Goal: Task Accomplishment & Management: Use online tool/utility

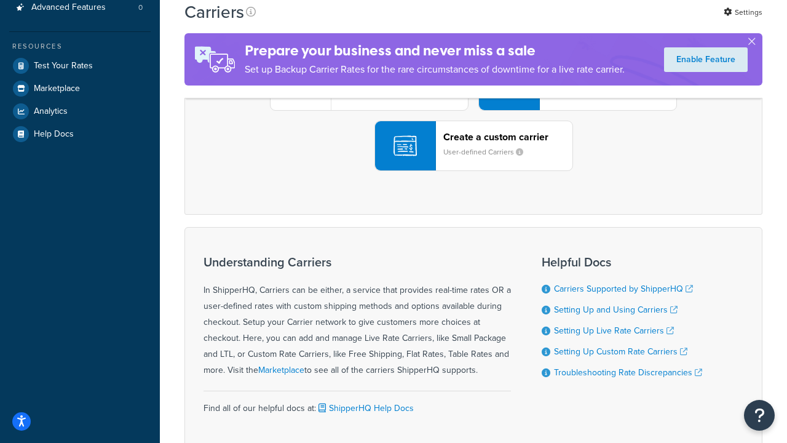
click at [474, 171] on div "UPS® Published daily rates FedEx List rates USPS Online rates See all live rate…" at bounding box center [473, 85] width 552 height 171
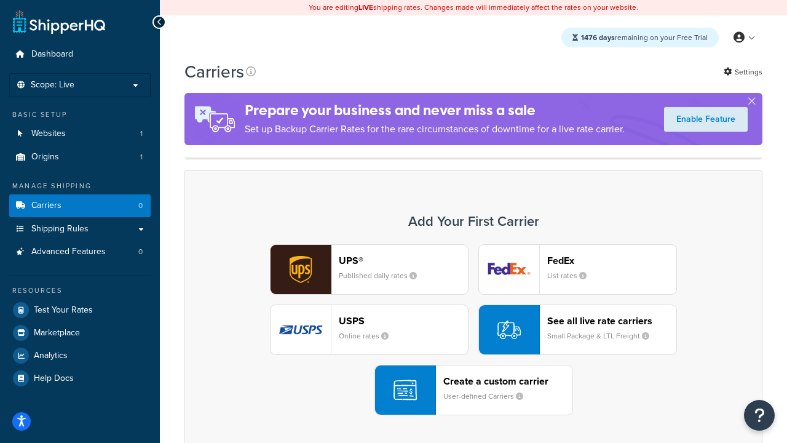
click at [612, 260] on header "FedEx" at bounding box center [611, 261] width 129 height 12
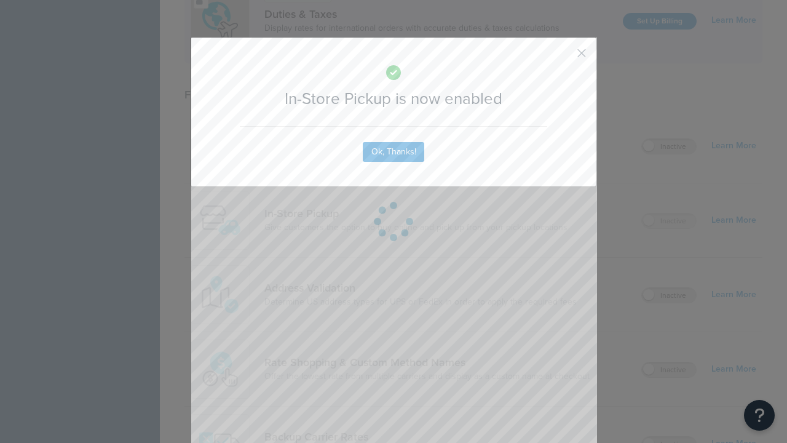
click at [563, 57] on button "button" at bounding box center [563, 57] width 3 height 3
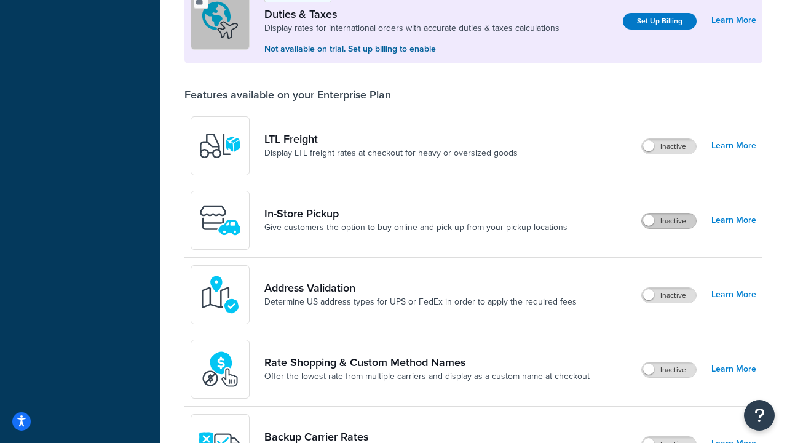
scroll to position [376, 0]
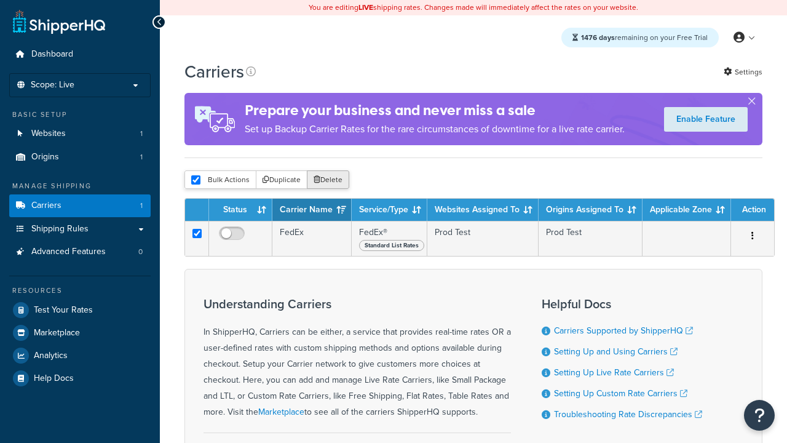
click at [327, 181] on button "Delete" at bounding box center [328, 179] width 42 height 18
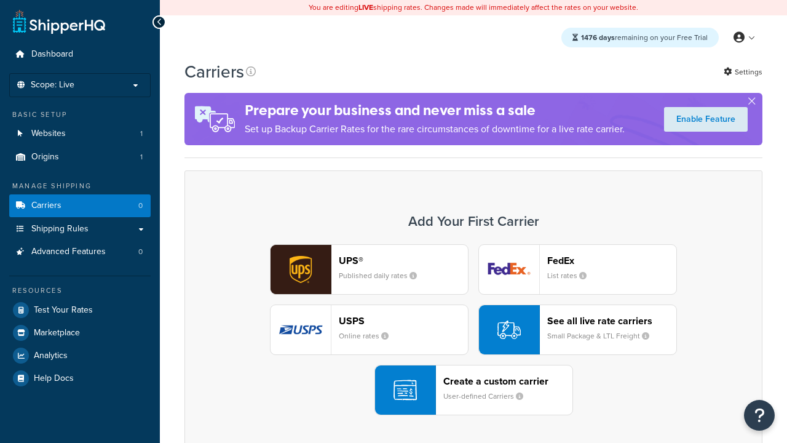
click at [474, 330] on div "UPS® Published daily rates FedEx List rates USPS Online rates See all live rate…" at bounding box center [473, 329] width 552 height 171
click at [612, 260] on header "FedEx" at bounding box center [611, 261] width 129 height 12
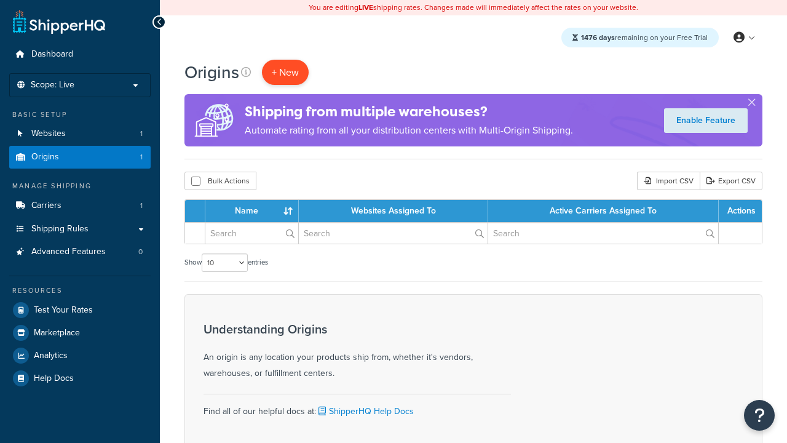
click at [285, 72] on span "+ New" at bounding box center [285, 72] width 27 height 14
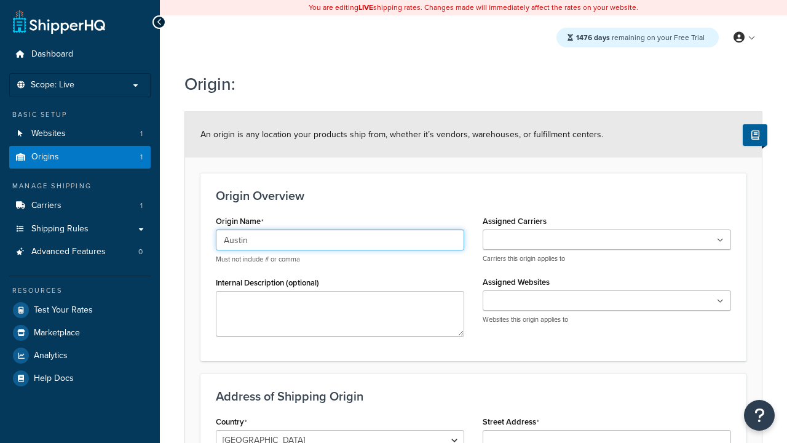
type input "Austin"
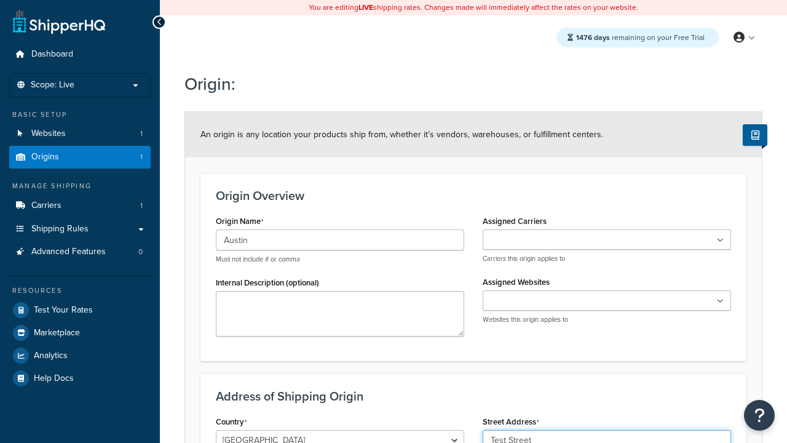
type input "Test Street"
type input "Austin"
select select "43"
type input "Austin"
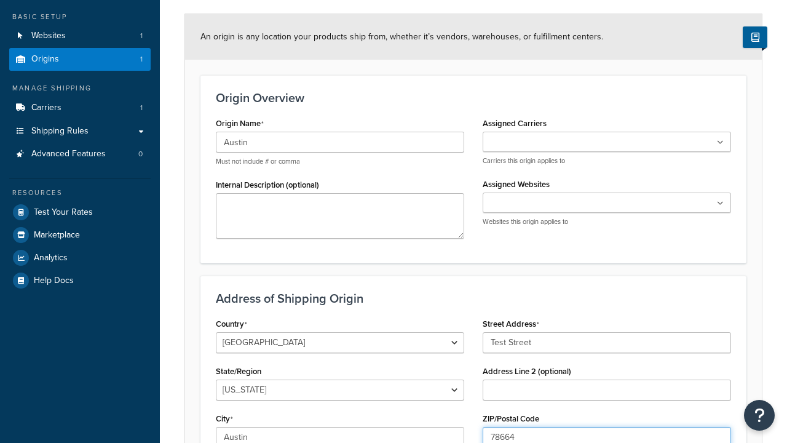
type input "78664"
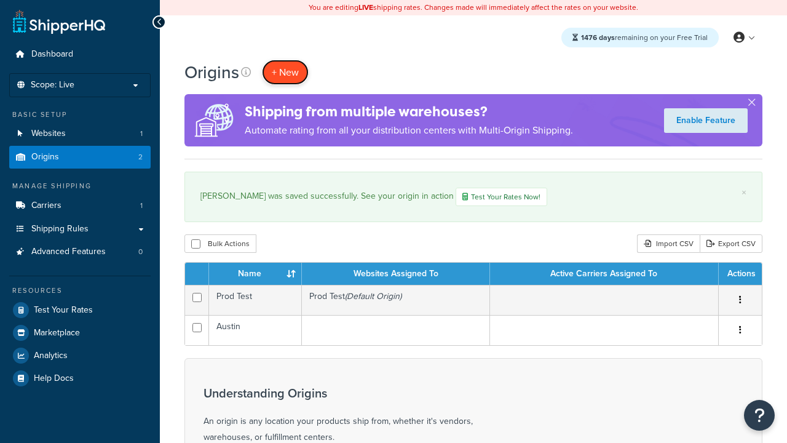
click at [285, 72] on span "+ New" at bounding box center [285, 72] width 27 height 14
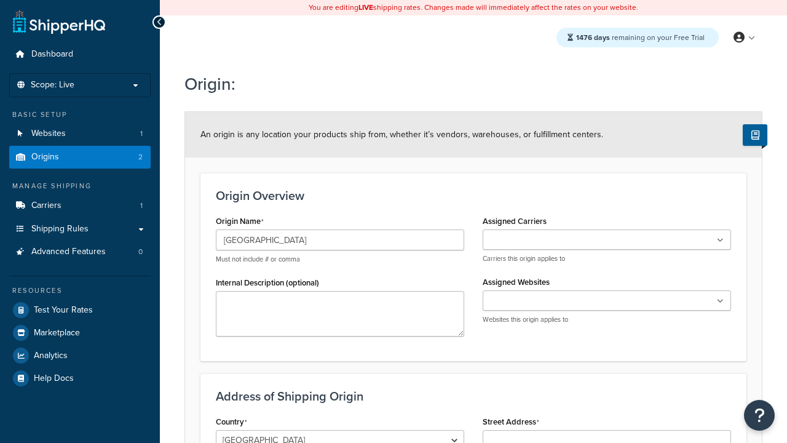
type input "[GEOGRAPHIC_DATA]"
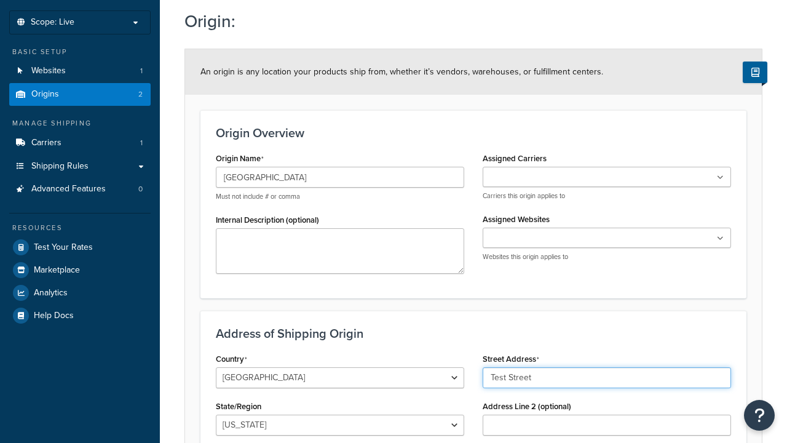
type input "Test Street"
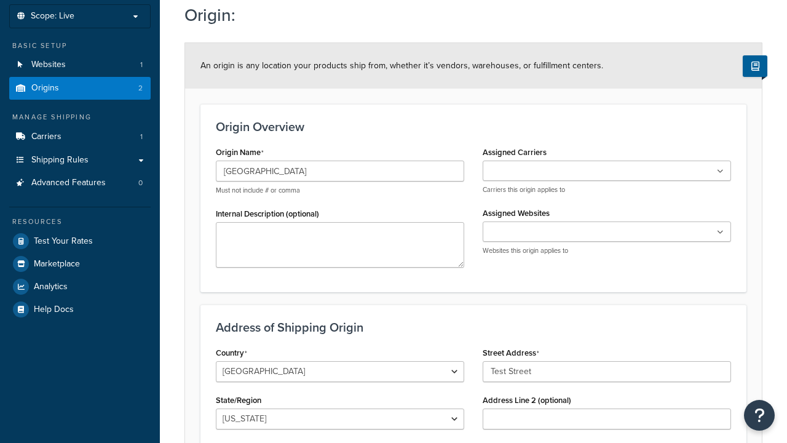
type input "Austin"
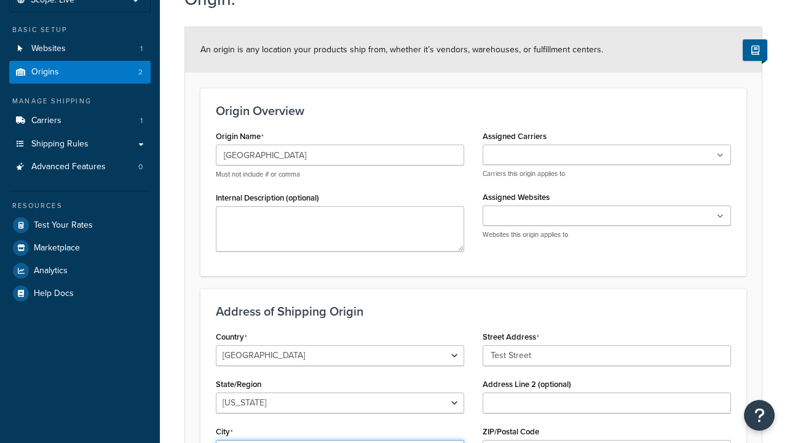
select select "43"
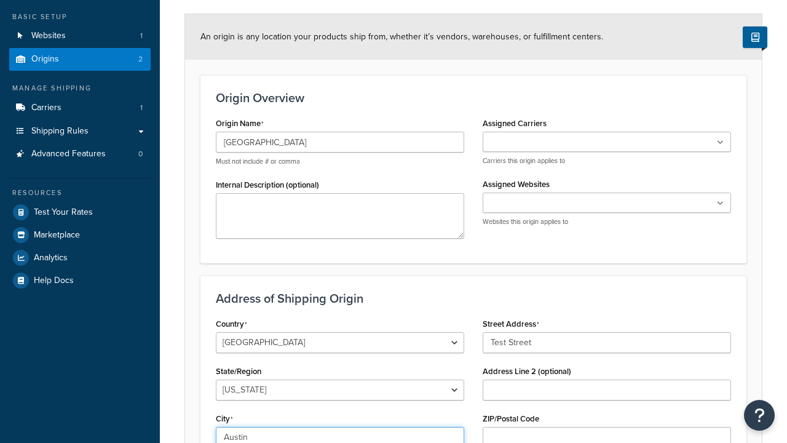
type input "Austin"
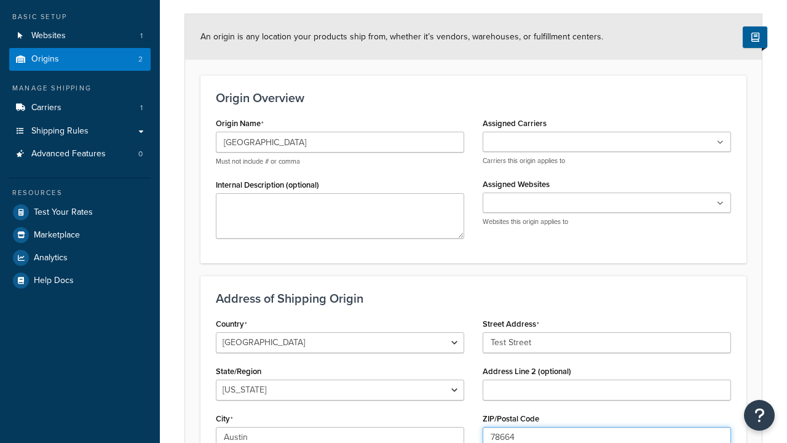
type input "78664"
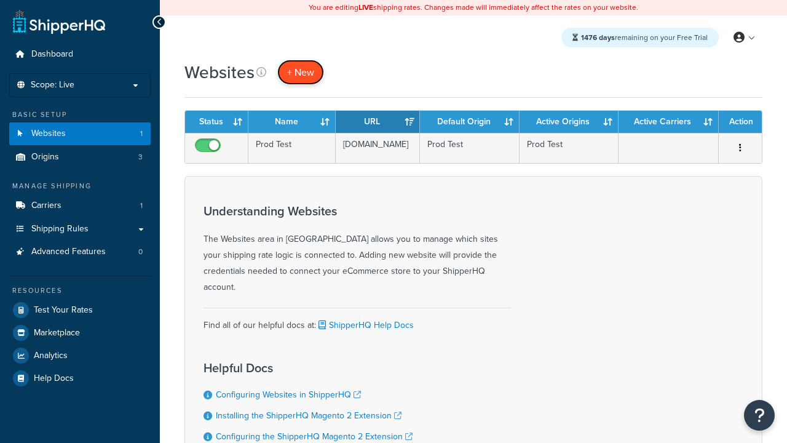
click at [300, 72] on span "+ New" at bounding box center [300, 72] width 27 height 14
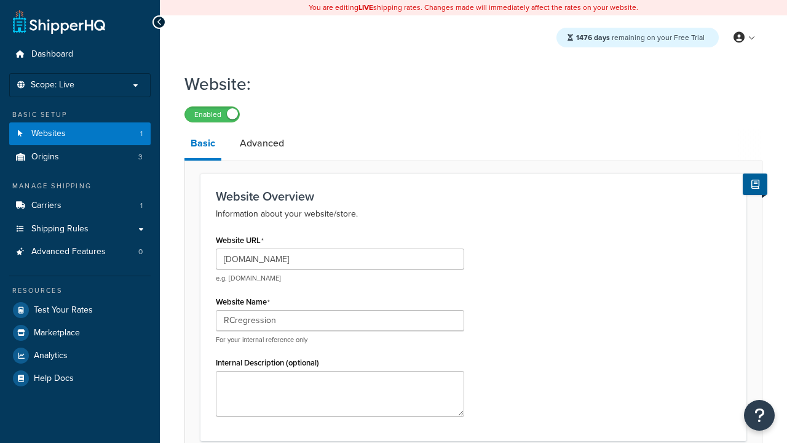
scroll to position [419, 0]
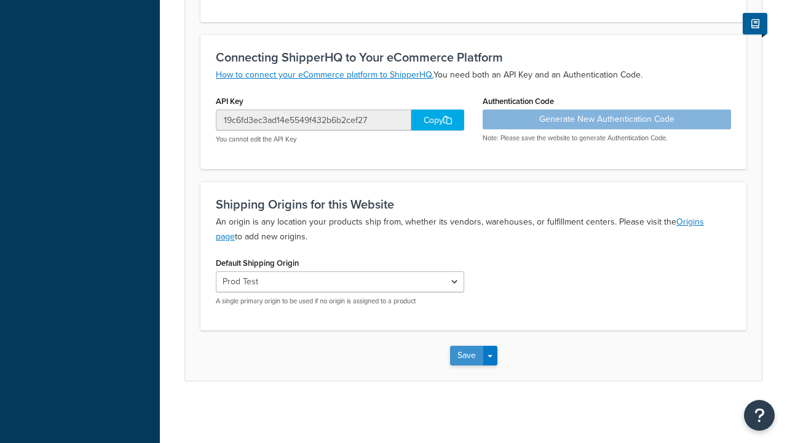
click at [466, 355] on button "Save" at bounding box center [466, 356] width 33 height 20
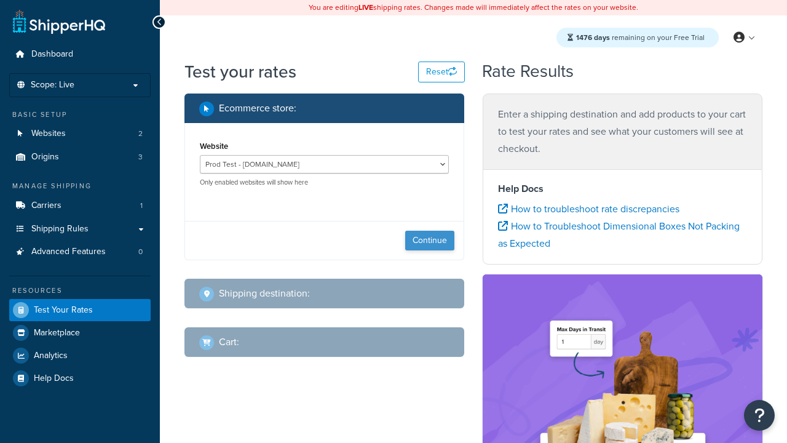
click at [430, 240] on button "Continue" at bounding box center [429, 241] width 49 height 20
select select "[GEOGRAPHIC_DATA]"
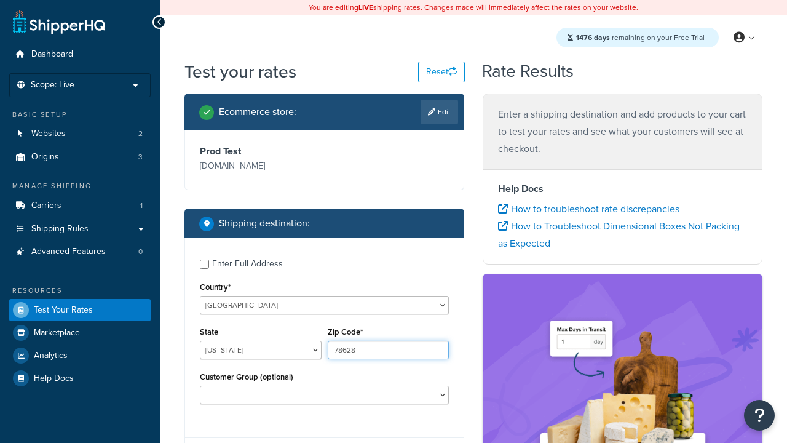
type input "78628"
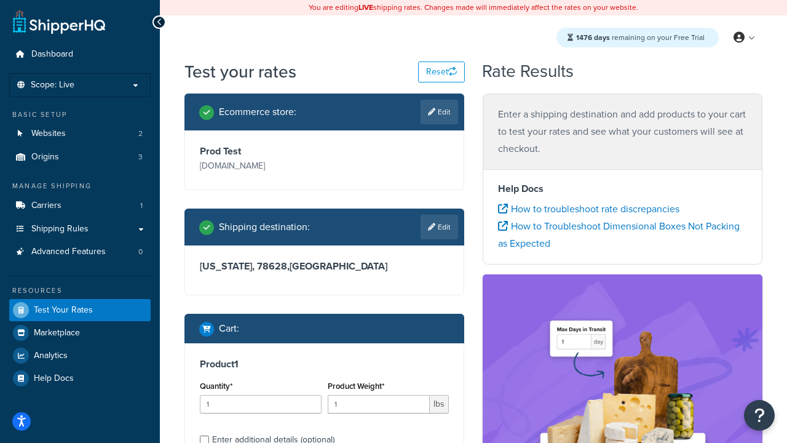
scroll to position [24, 0]
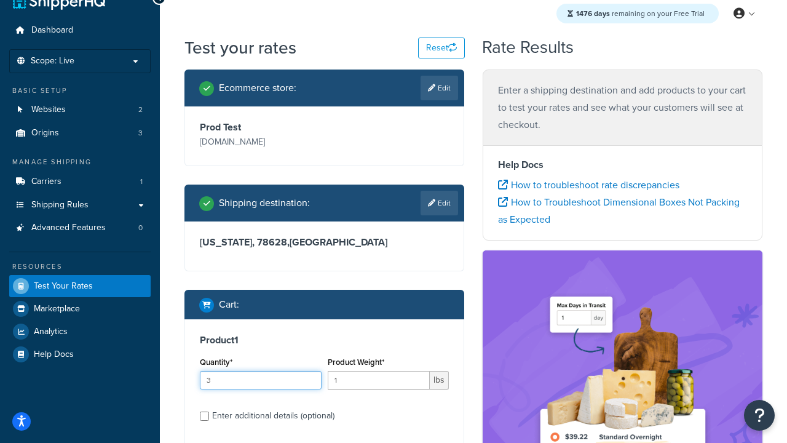
type input "3"
type input "5"
click at [204, 415] on input "Enter additional details (optional)" at bounding box center [204, 415] width 9 height 9
checkbox input "true"
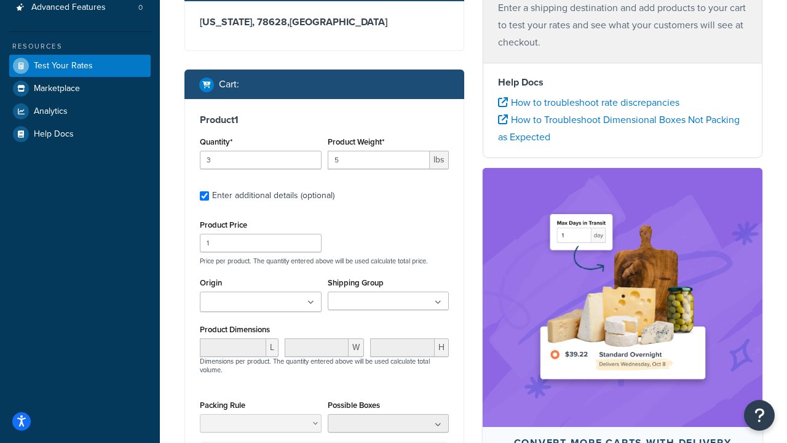
scroll to position [0, 0]
